Goal: Information Seeking & Learning: Learn about a topic

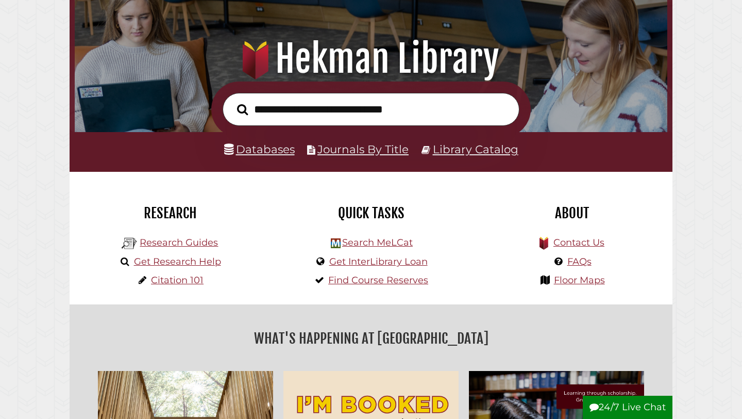
scroll to position [94, 0]
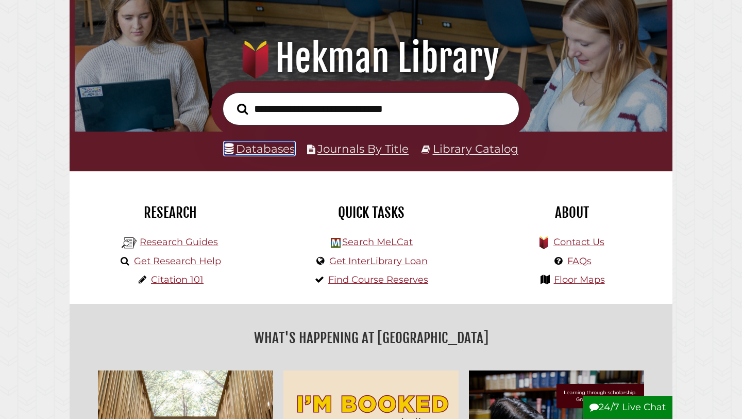
click at [273, 148] on link "Databases" at bounding box center [259, 148] width 71 height 13
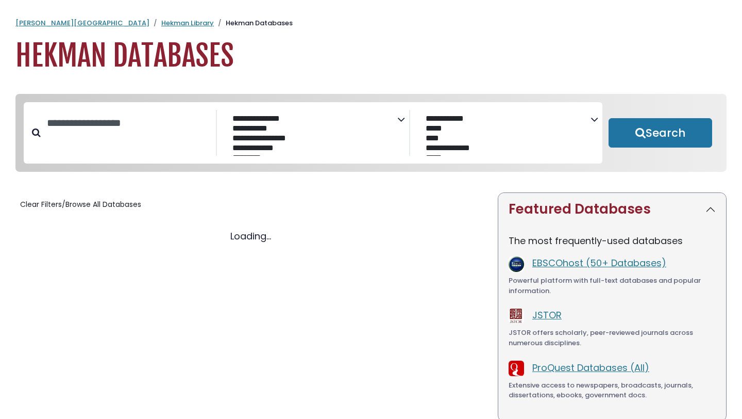
select select "Database Subject Filter"
select select "Database Vendors Filter"
select select "Database Subject Filter"
select select "Database Vendors Filter"
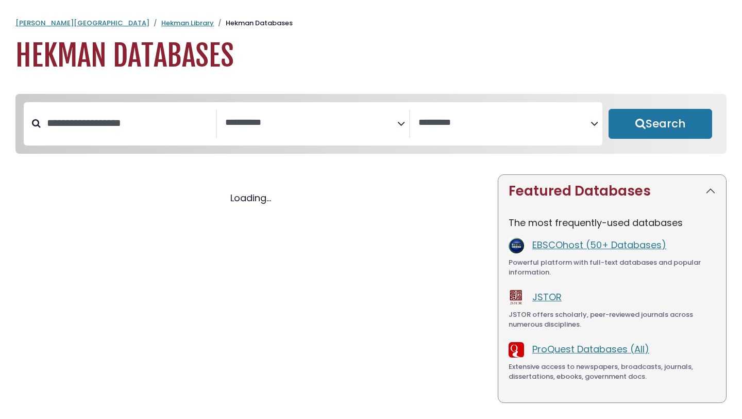
select select "Database Subject Filter"
select select "Database Vendors Filter"
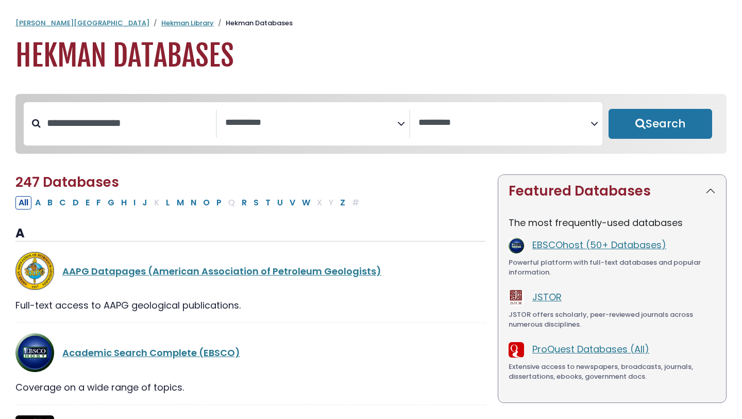
click at [404, 123] on icon "Search filters" at bounding box center [401, 121] width 8 height 15
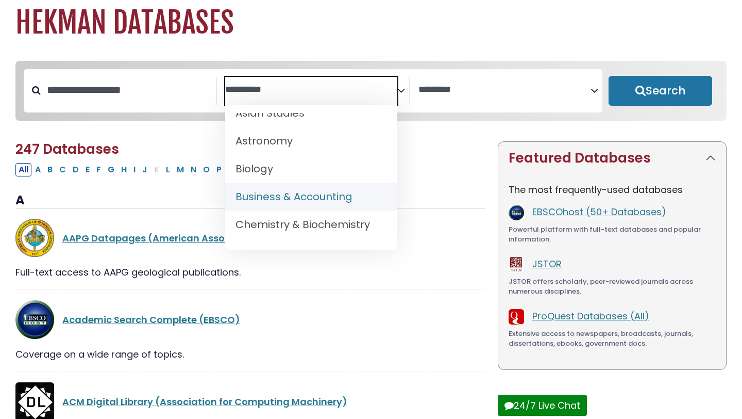
scroll to position [128, 0]
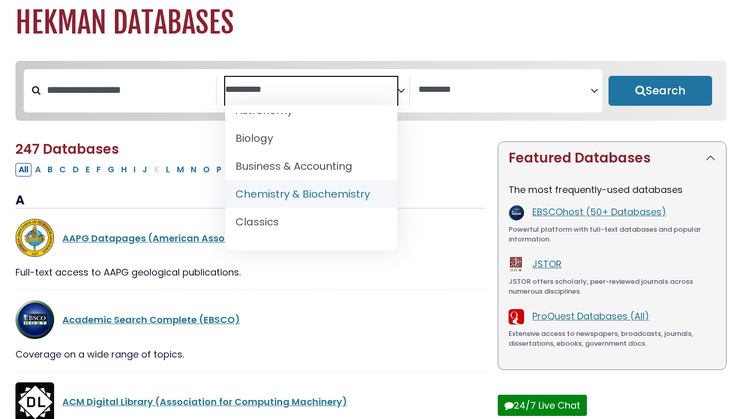
select select "*****"
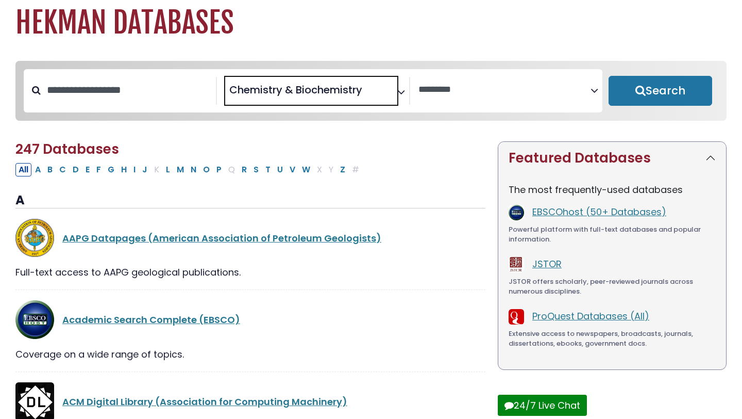
scroll to position [90, 0]
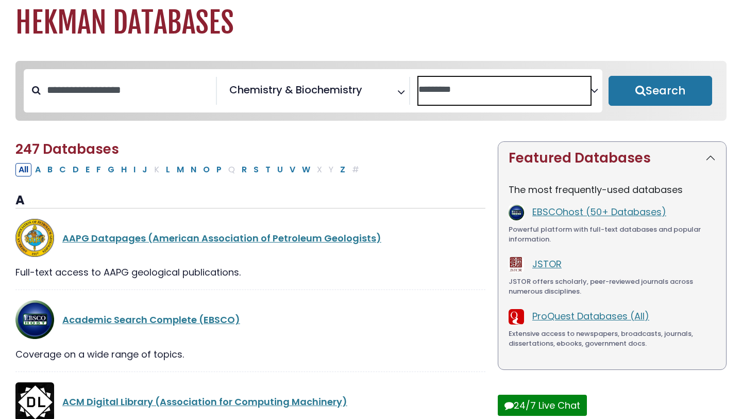
click at [558, 92] on textarea "Search" at bounding box center [505, 90] width 172 height 11
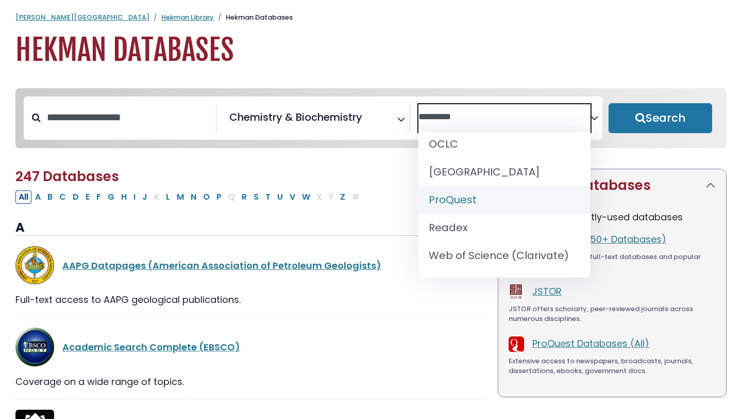
scroll to position [0, 0]
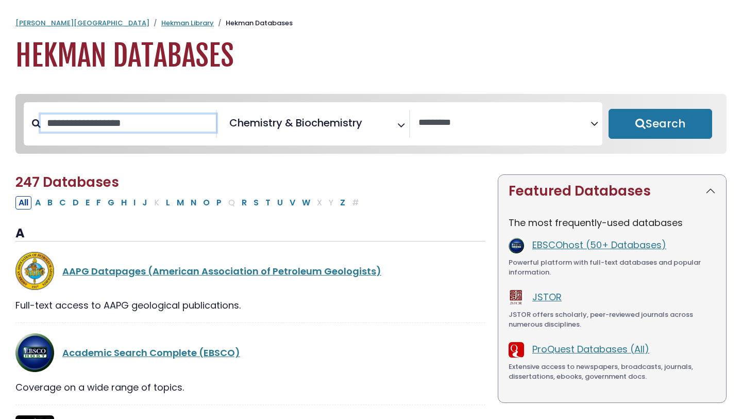
click at [158, 131] on input "Search database by title or keyword" at bounding box center [128, 122] width 175 height 17
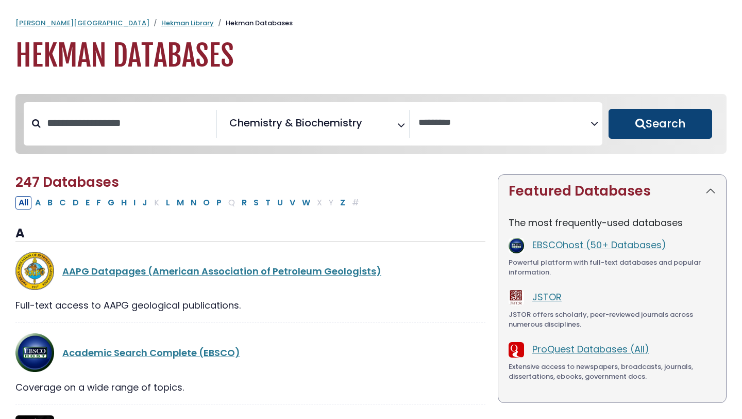
click at [664, 129] on button "Search" at bounding box center [661, 124] width 104 height 30
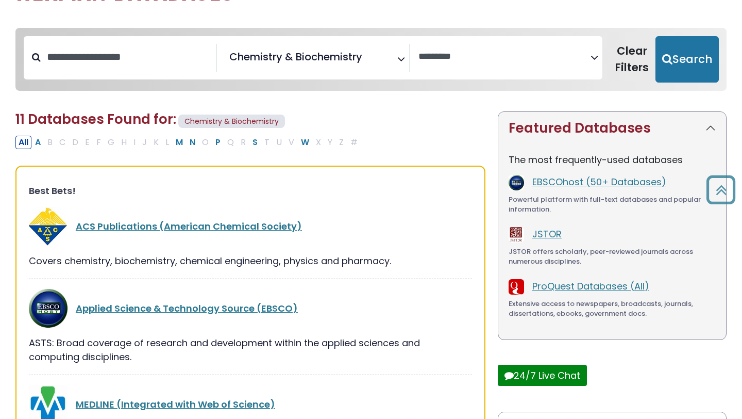
scroll to position [65, 0]
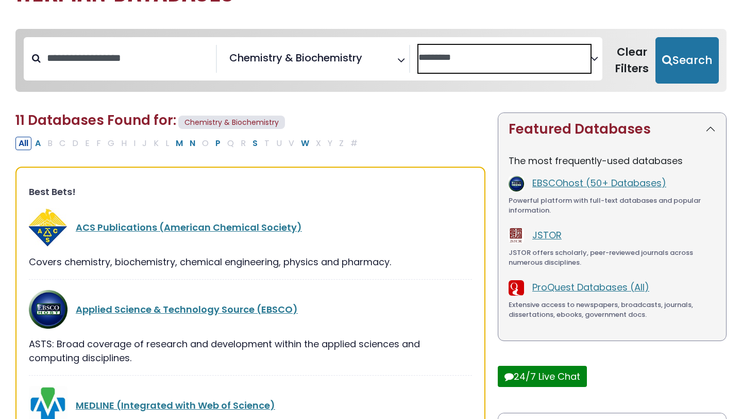
click at [576, 59] on textarea "Search" at bounding box center [505, 58] width 172 height 11
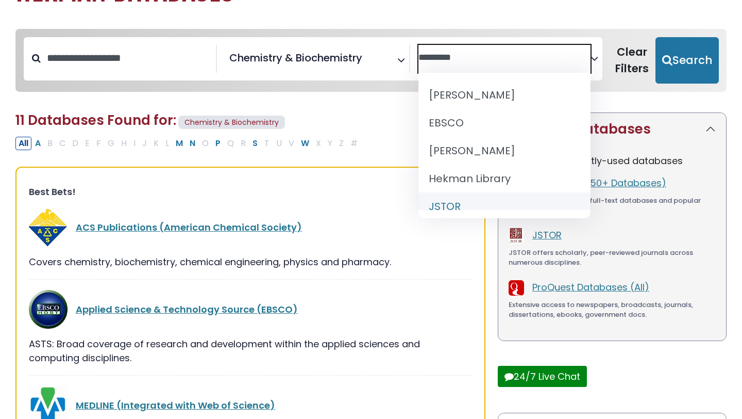
select select "******"
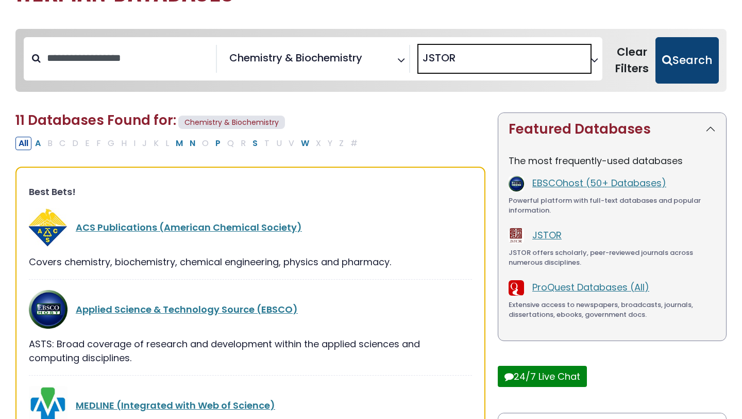
click at [686, 67] on button "Search" at bounding box center [687, 60] width 63 height 46
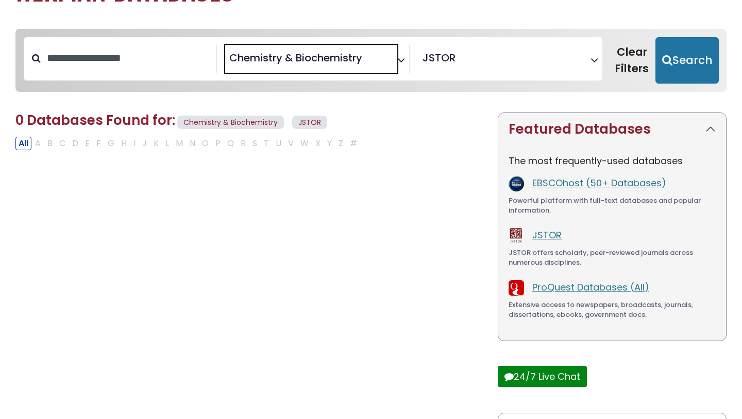
click at [393, 58] on span "× Chemistry & Biochemistry" at bounding box center [311, 59] width 172 height 28
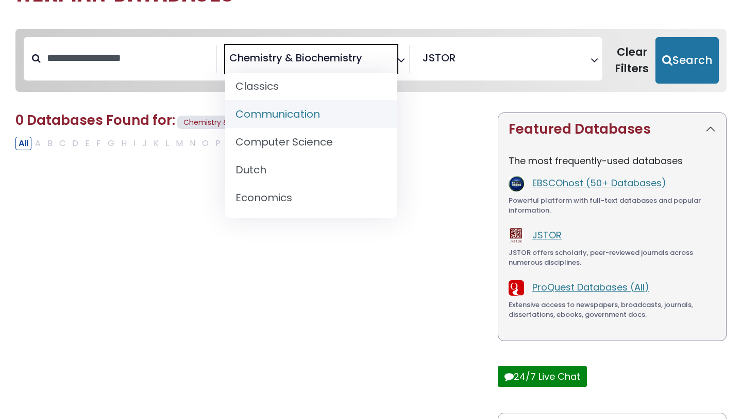
scroll to position [239, 0]
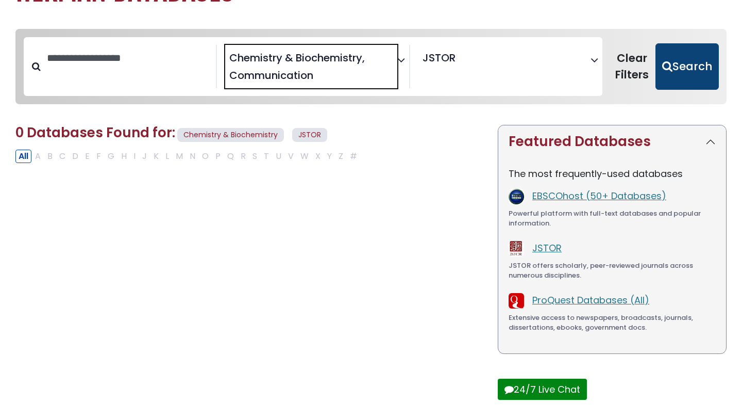
click at [678, 65] on button "Search" at bounding box center [687, 66] width 63 height 46
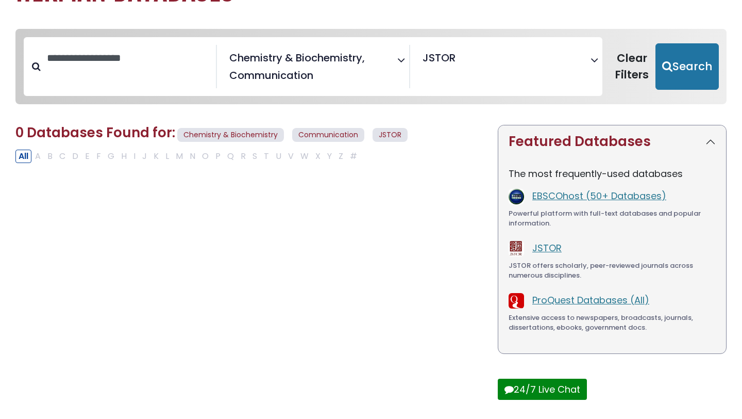
click at [391, 54] on span "× Chemistry & Biochemistry × Communication" at bounding box center [311, 67] width 172 height 44
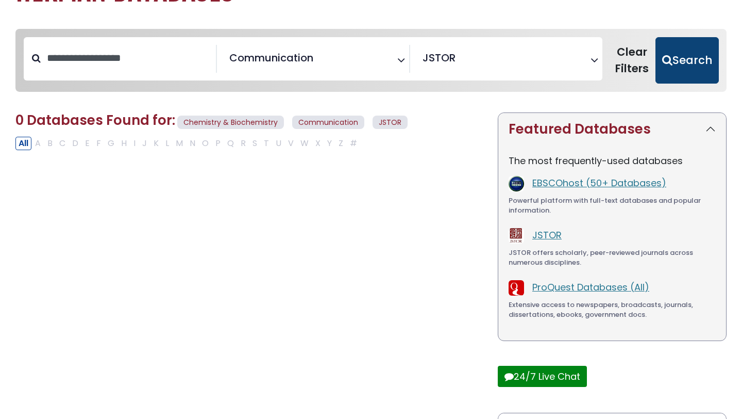
click at [674, 67] on button "Search" at bounding box center [687, 60] width 63 height 46
click at [688, 68] on button "Search" at bounding box center [687, 60] width 63 height 46
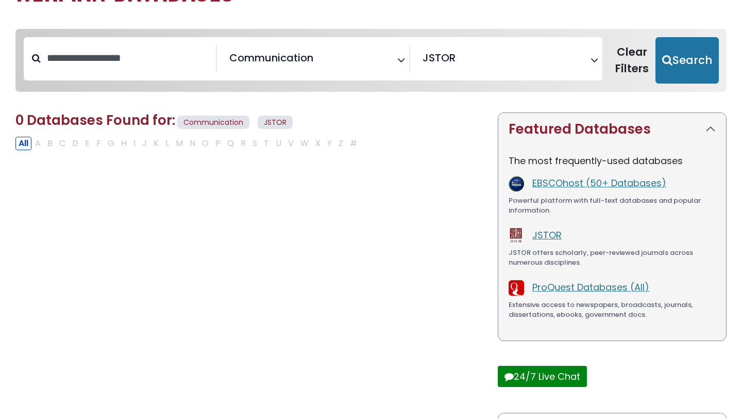
click at [579, 67] on span "× JSTOR" at bounding box center [505, 59] width 172 height 28
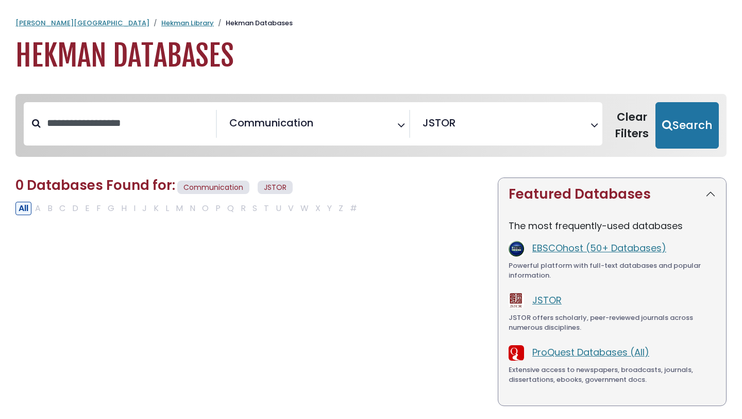
click at [25, 210] on button "All" at bounding box center [23, 208] width 16 height 13
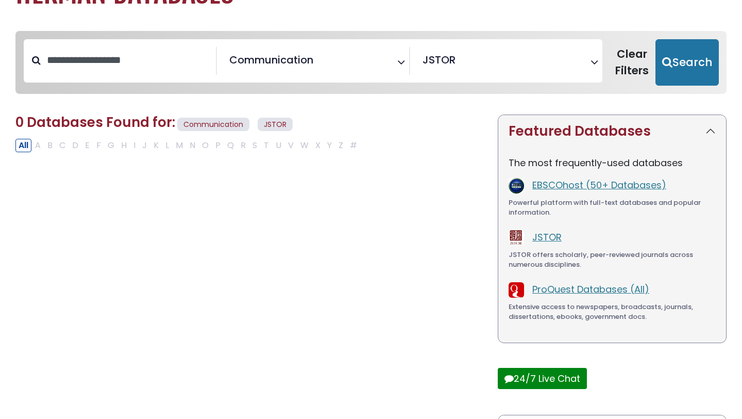
scroll to position [65, 0]
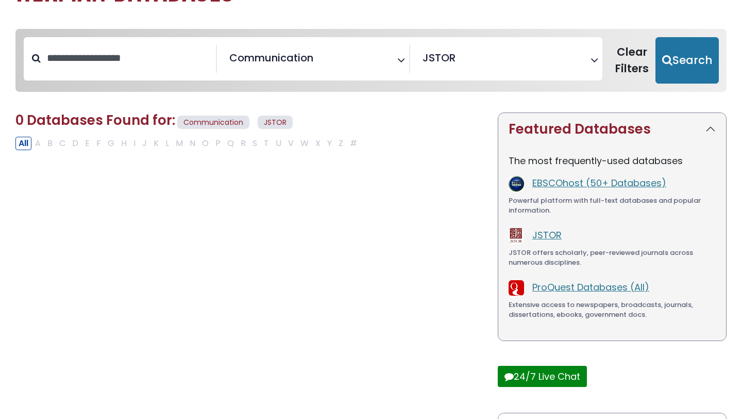
select select "*****"
select select "Database Vendors Filter"
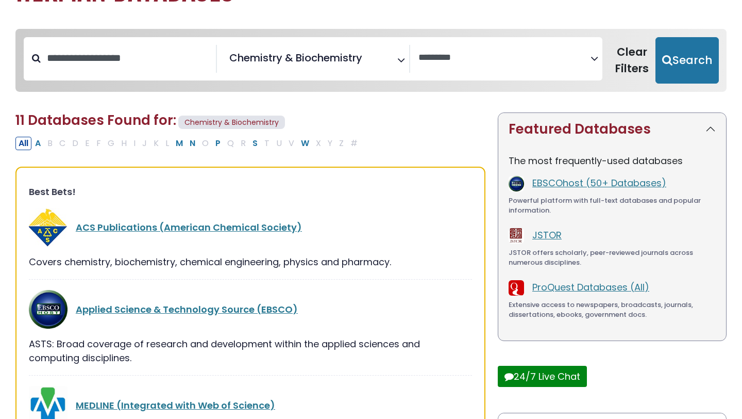
click at [400, 56] on icon "Search filters" at bounding box center [401, 58] width 8 height 15
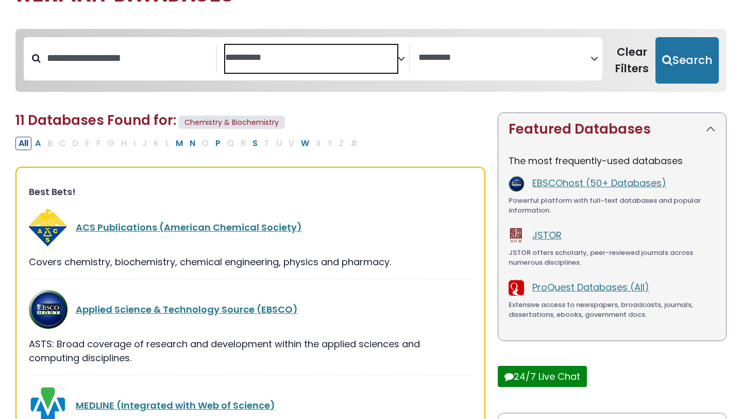
click at [337, 68] on span "Search filters" at bounding box center [311, 59] width 172 height 28
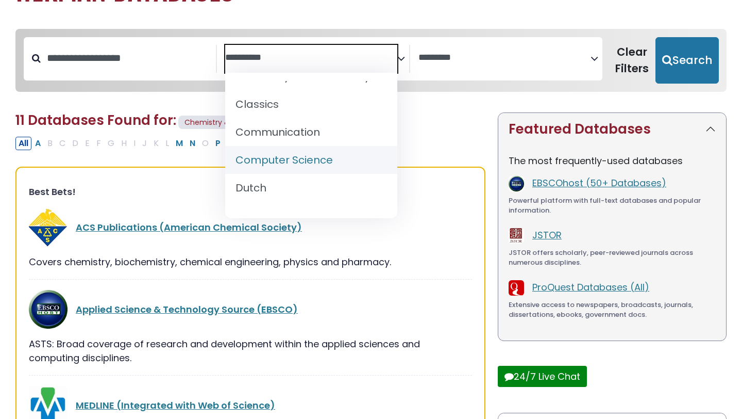
scroll to position [231, 0]
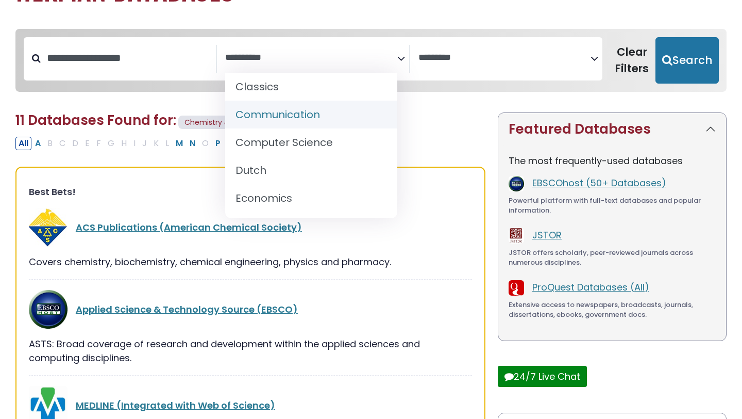
select select "*****"
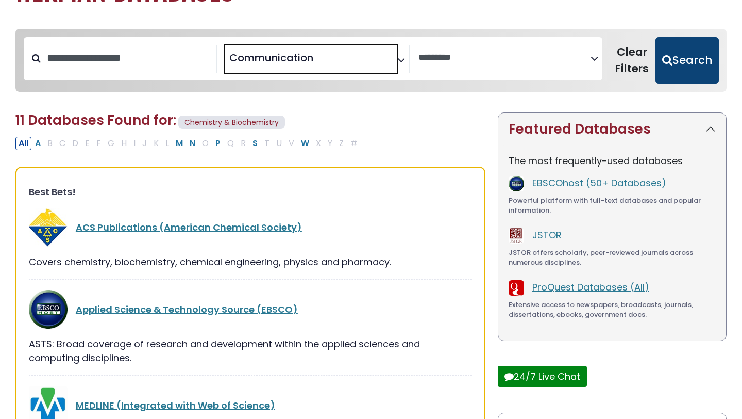
click at [700, 67] on button "Search" at bounding box center [687, 60] width 63 height 46
select select "Database Vendors Filter"
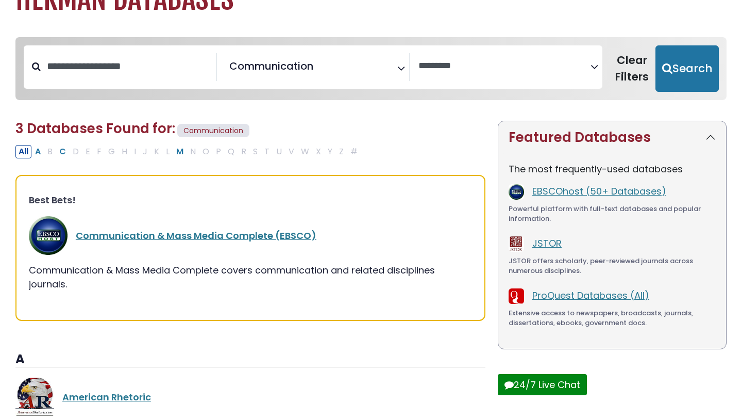
scroll to position [69, 0]
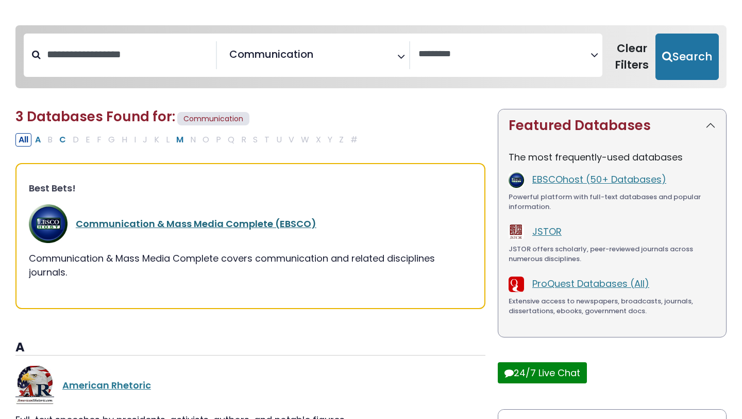
click at [242, 223] on link "Communication & Mass Media Complete (EBSCO)" at bounding box center [196, 223] width 241 height 13
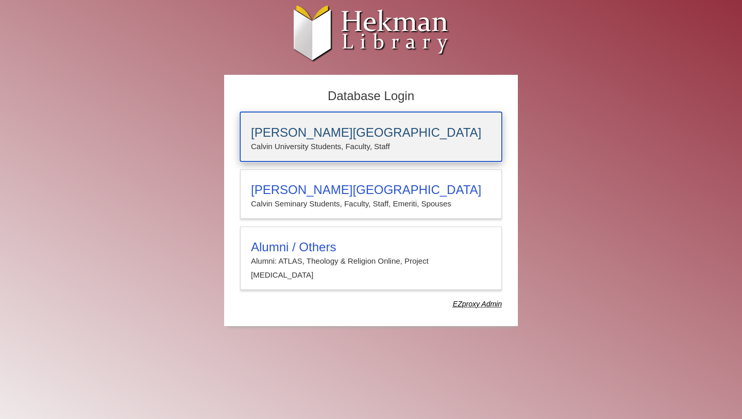
click at [402, 151] on p "Calvin University Students, Faculty, Staff" at bounding box center [371, 146] width 240 height 13
